Goal: Navigation & Orientation: Find specific page/section

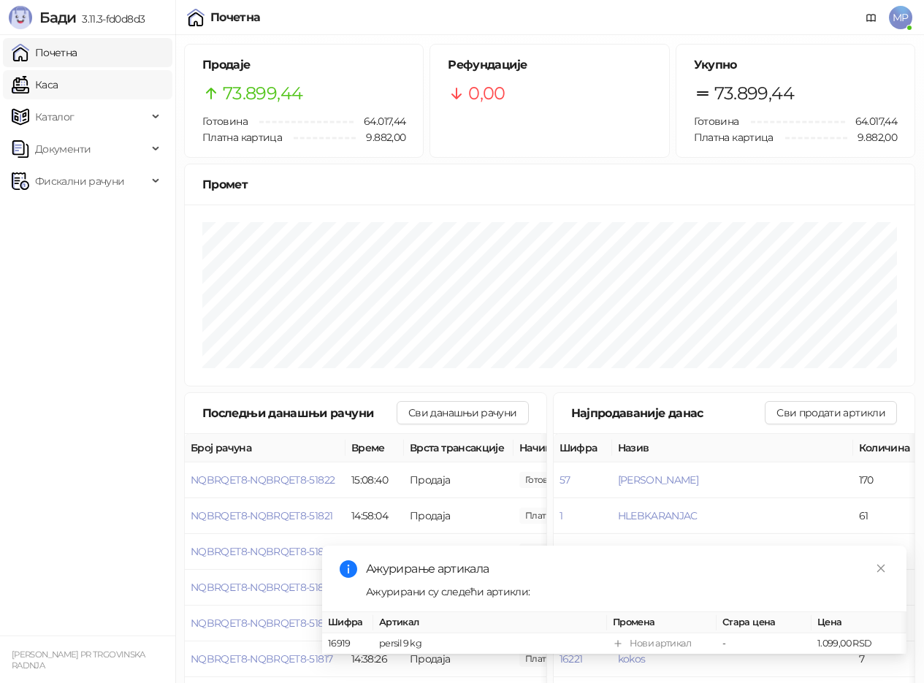
click at [58, 78] on link "Каса" at bounding box center [35, 84] width 46 height 29
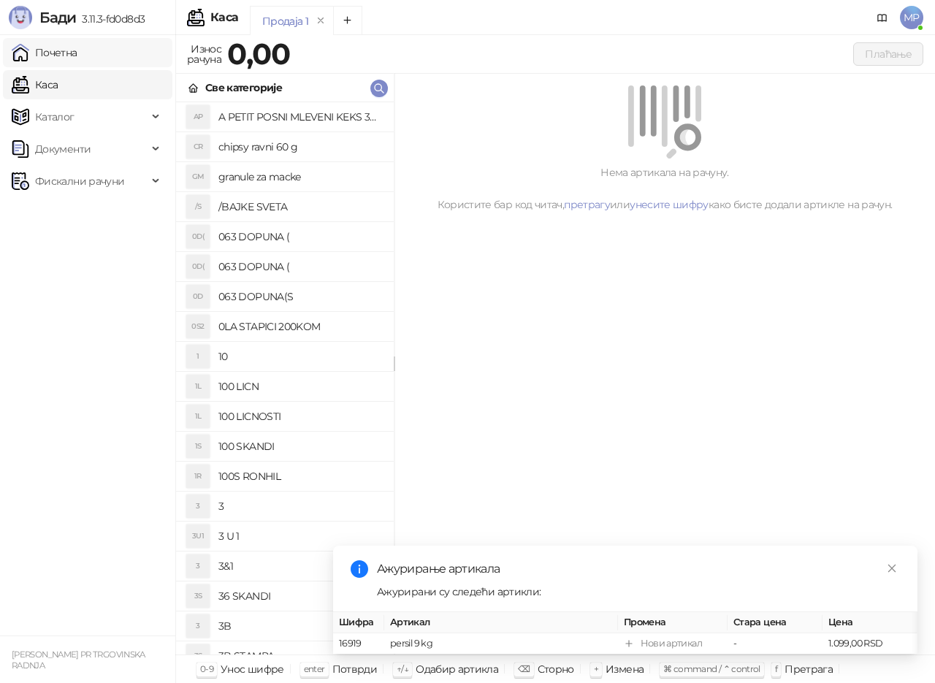
click at [77, 57] on link "Почетна" at bounding box center [45, 52] width 66 height 29
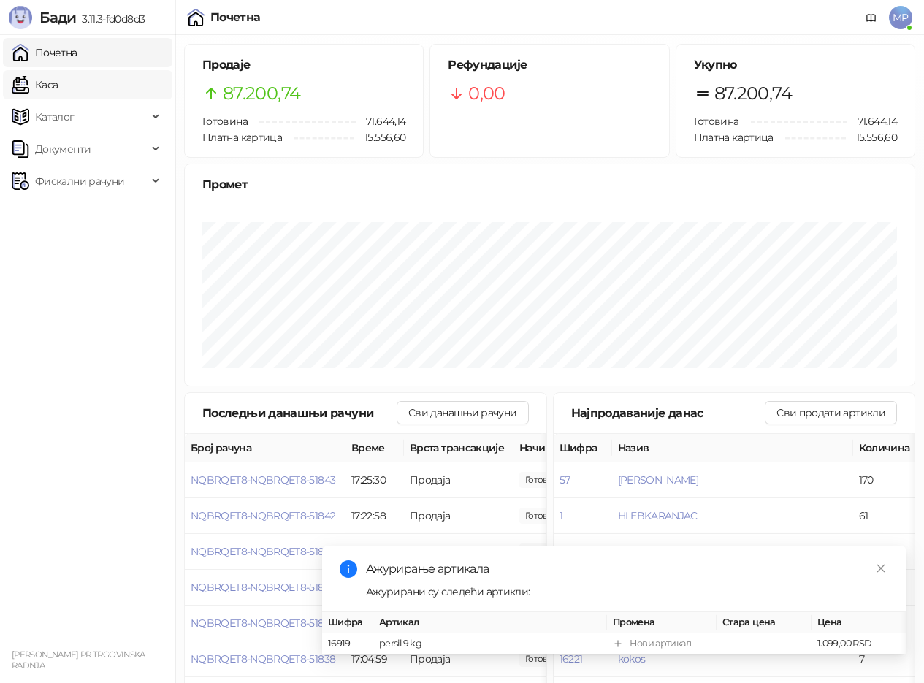
click at [57, 87] on link "Каса" at bounding box center [35, 84] width 46 height 29
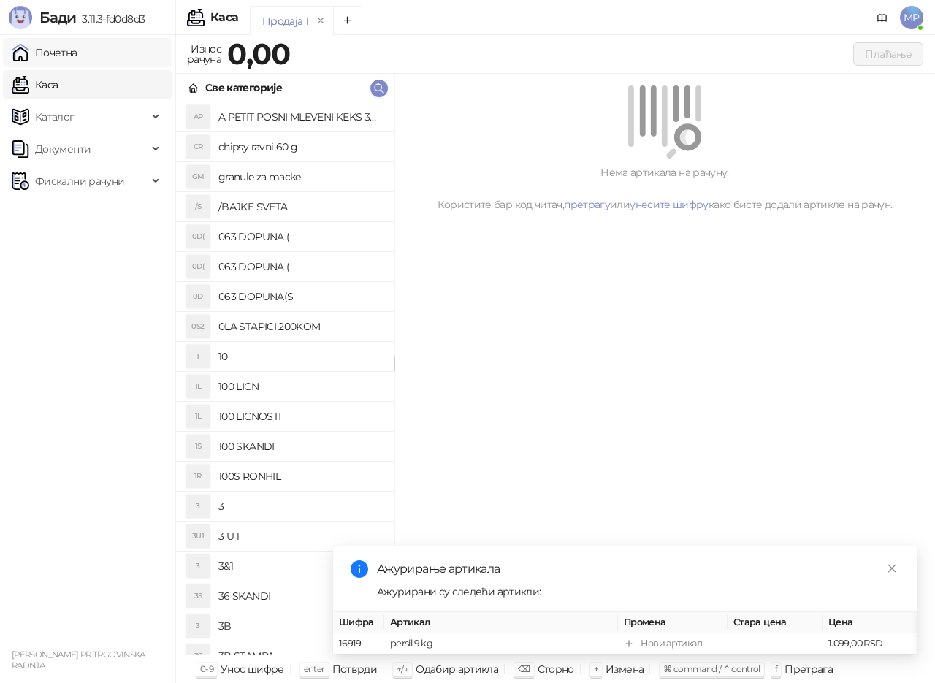
drag, startPoint x: 58, startPoint y: 52, endPoint x: 78, endPoint y: 50, distance: 19.8
click at [59, 52] on link "Почетна" at bounding box center [45, 52] width 66 height 29
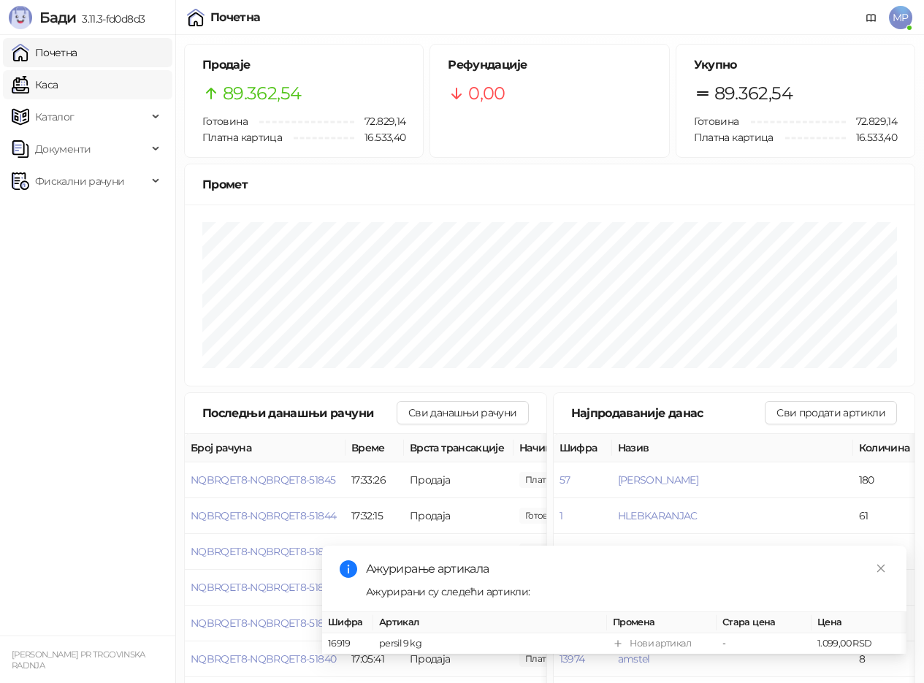
click at [54, 80] on link "Каса" at bounding box center [35, 84] width 46 height 29
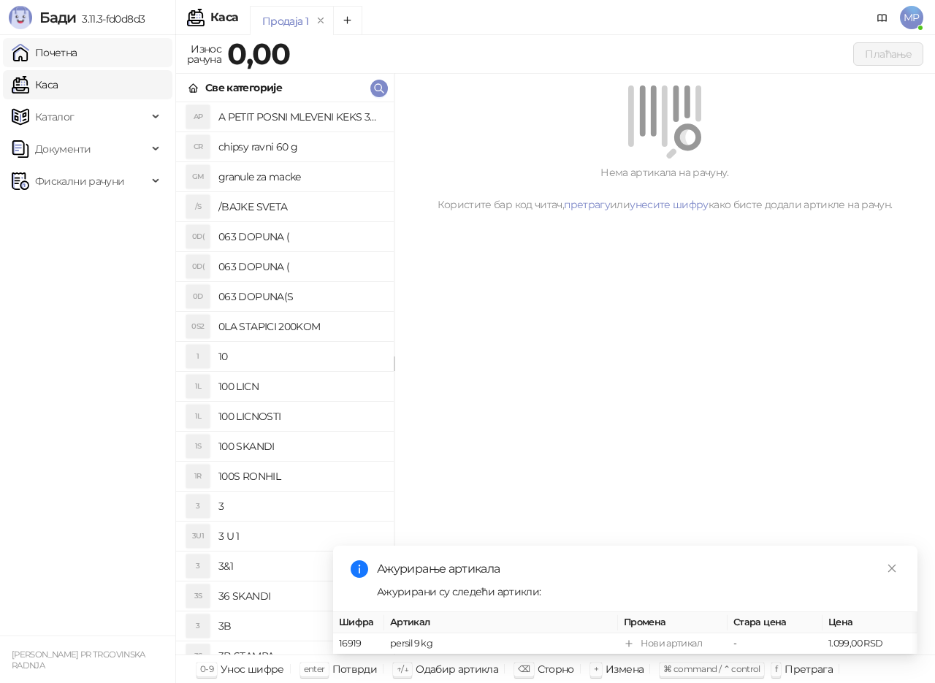
click at [57, 55] on link "Почетна" at bounding box center [45, 52] width 66 height 29
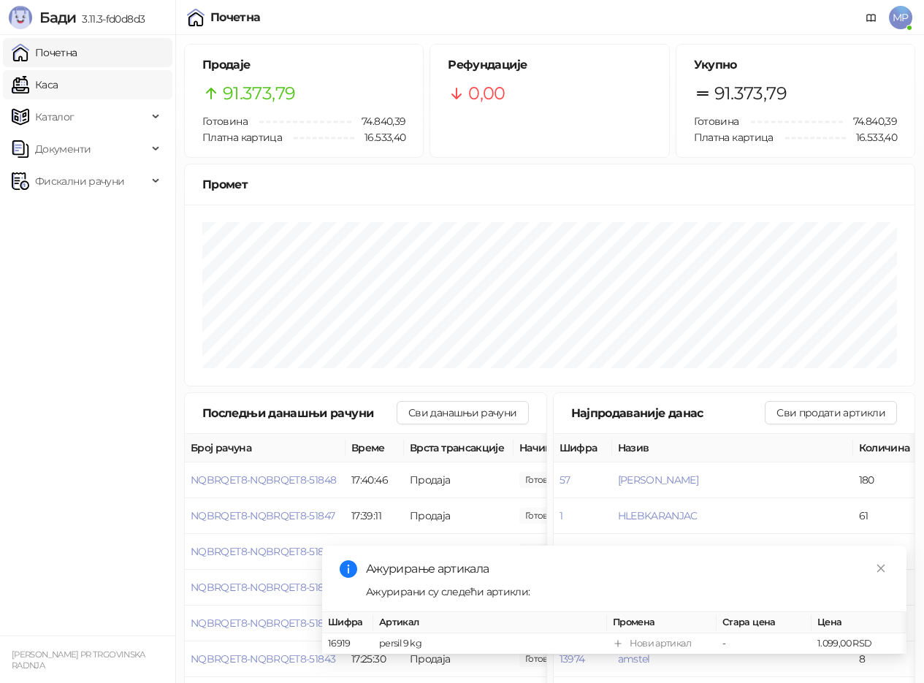
click at [58, 94] on link "Каса" at bounding box center [35, 84] width 46 height 29
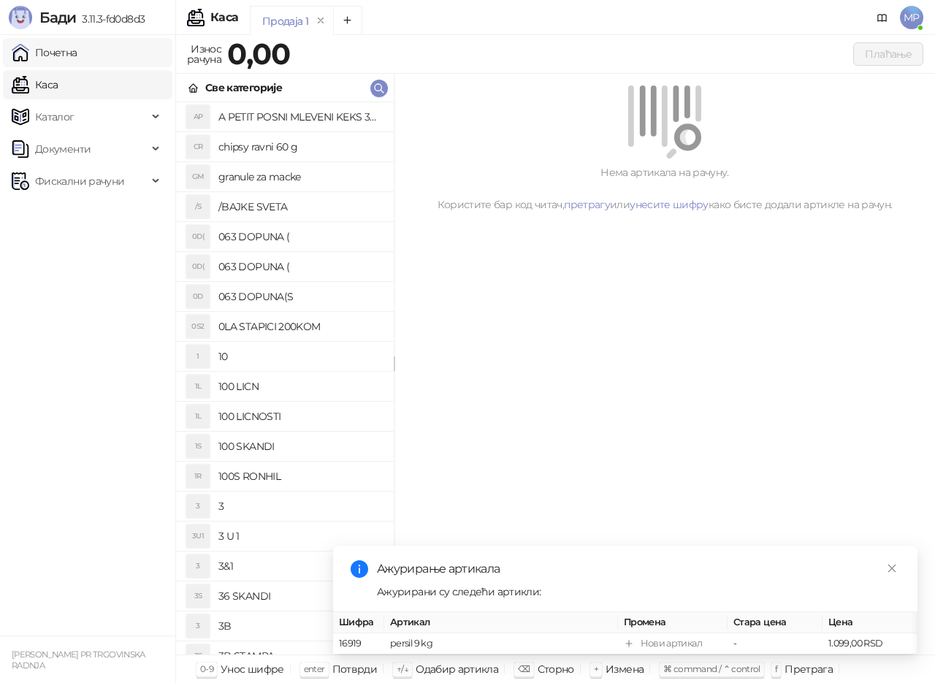
click at [68, 42] on link "Почетна" at bounding box center [45, 52] width 66 height 29
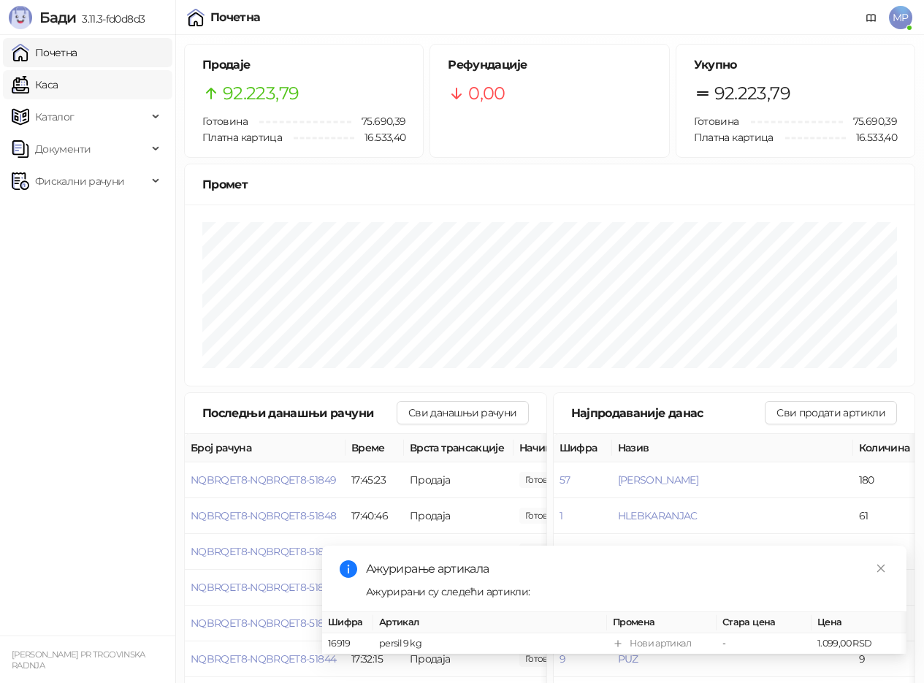
click at [58, 76] on link "Каса" at bounding box center [35, 84] width 46 height 29
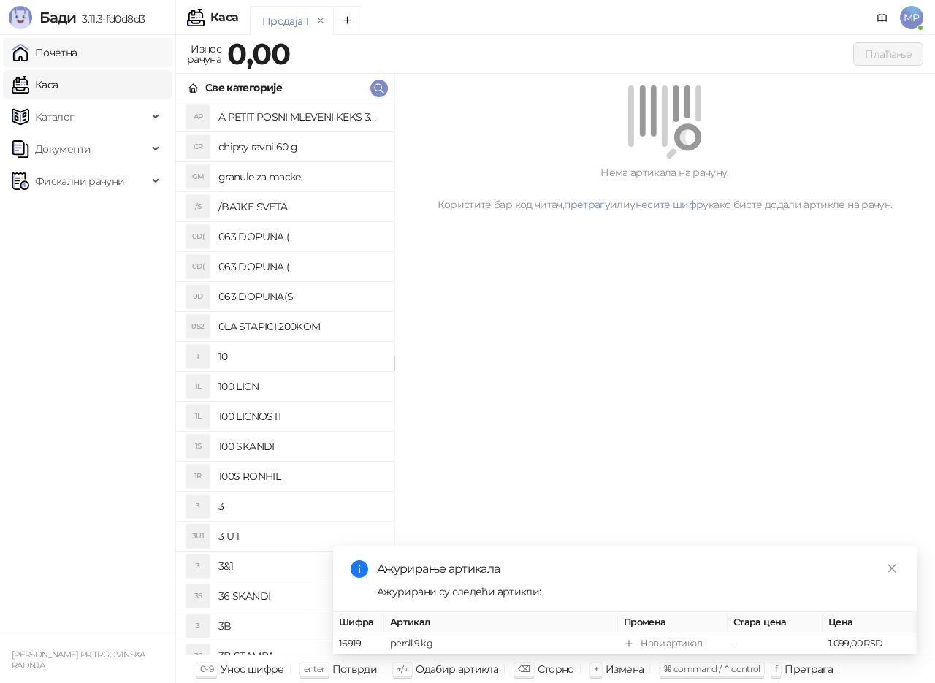
click at [77, 59] on link "Почетна" at bounding box center [45, 52] width 66 height 29
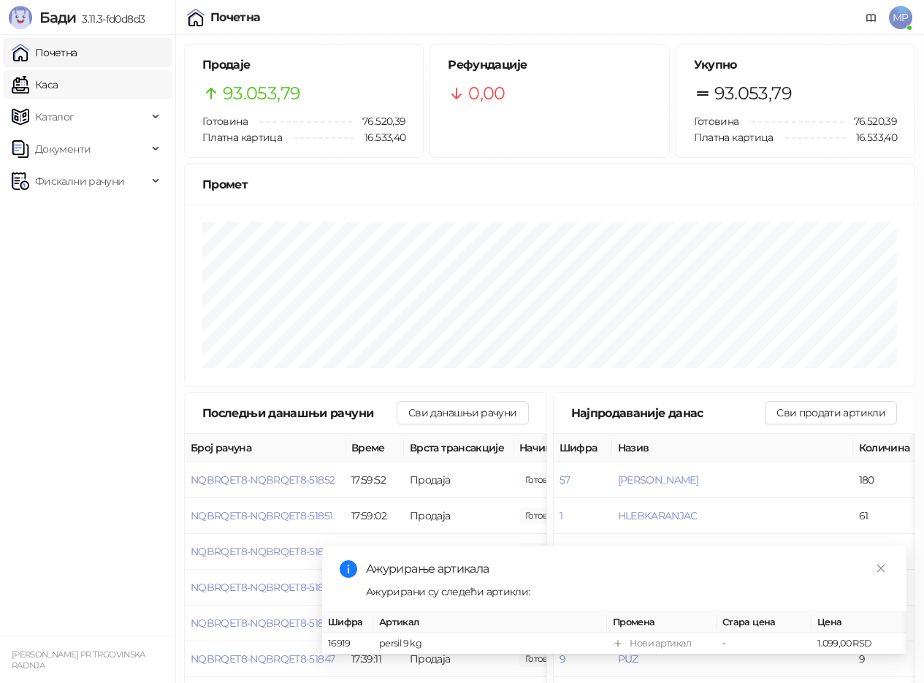
click at [58, 87] on link "Каса" at bounding box center [35, 84] width 46 height 29
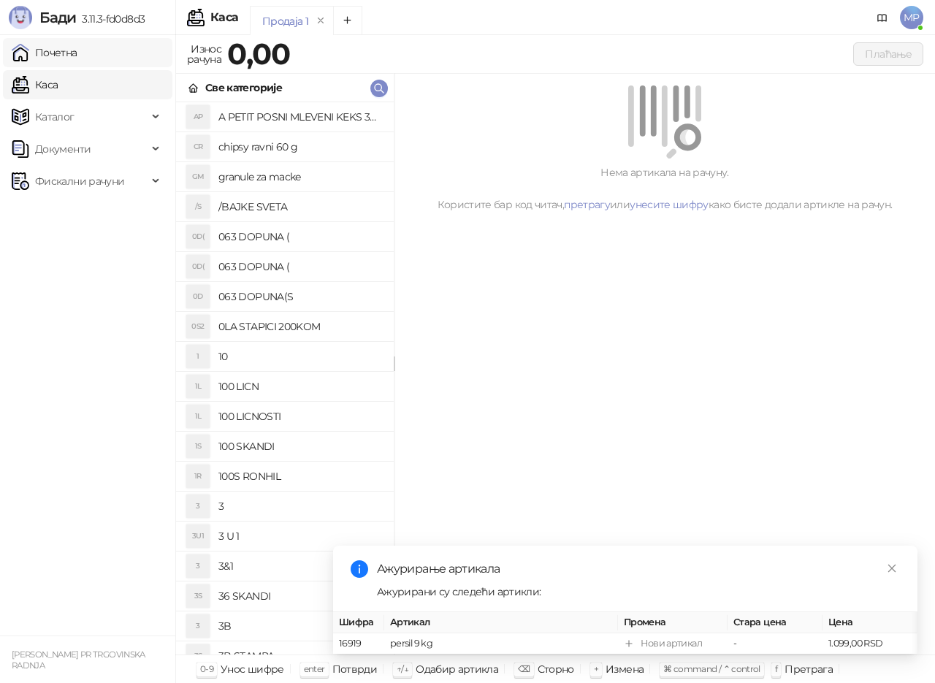
click at [67, 47] on link "Почетна" at bounding box center [45, 52] width 66 height 29
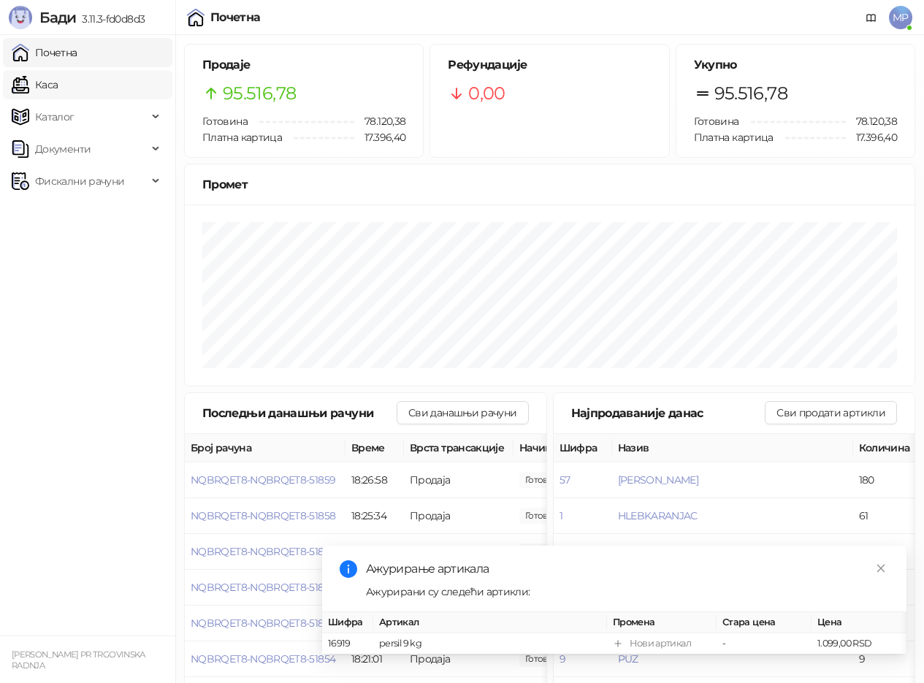
click at [48, 92] on link "Каса" at bounding box center [35, 84] width 46 height 29
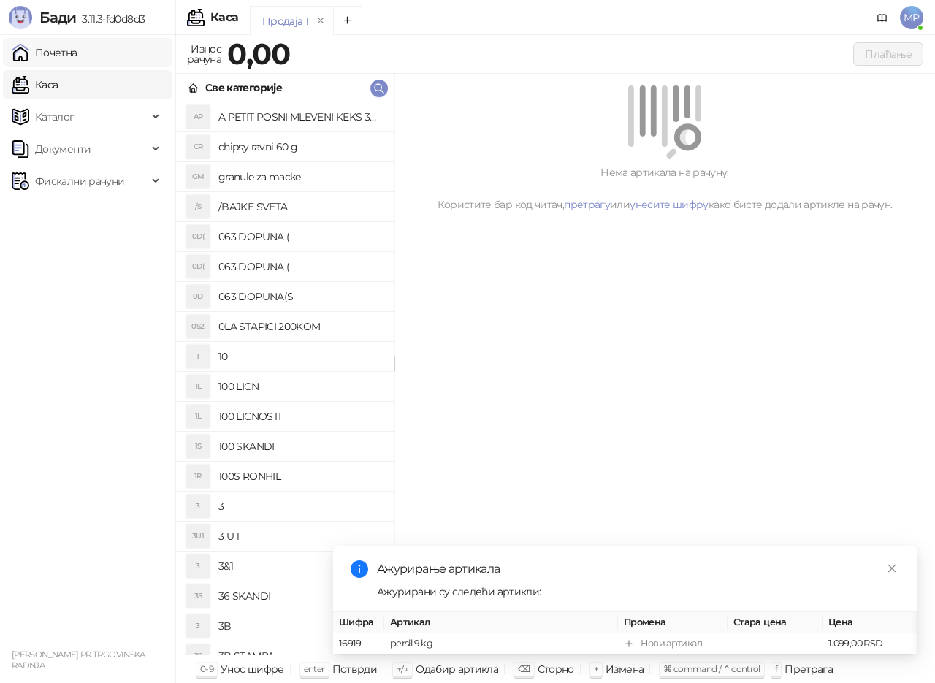
click at [77, 53] on link "Почетна" at bounding box center [45, 52] width 66 height 29
